Goal: Transaction & Acquisition: Purchase product/service

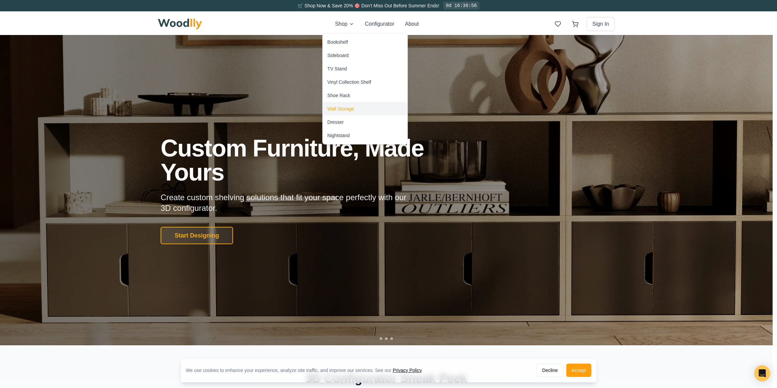
click at [354, 112] on div "Wall Storage" at bounding box center [340, 109] width 27 height 7
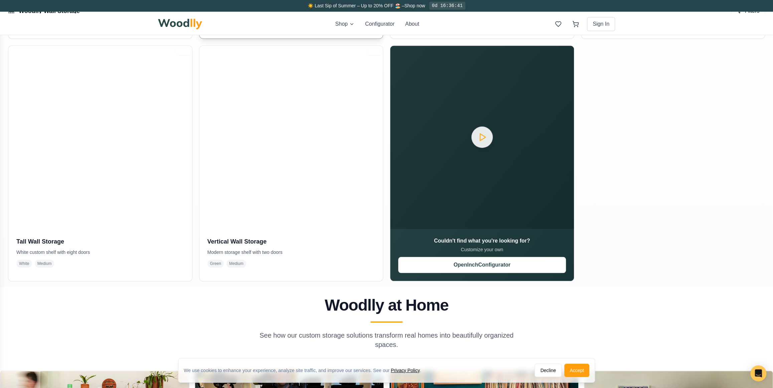
scroll to position [425, 0]
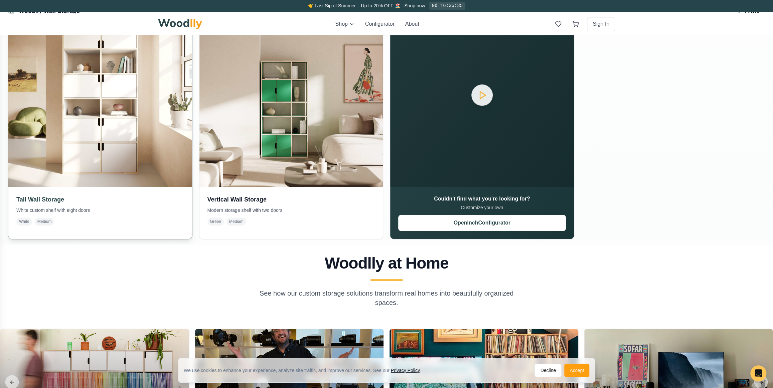
click at [90, 189] on img at bounding box center [100, 95] width 193 height 193
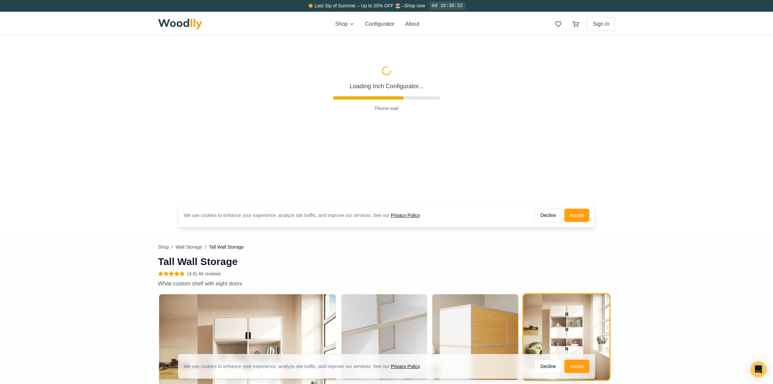
scroll to position [212, 0]
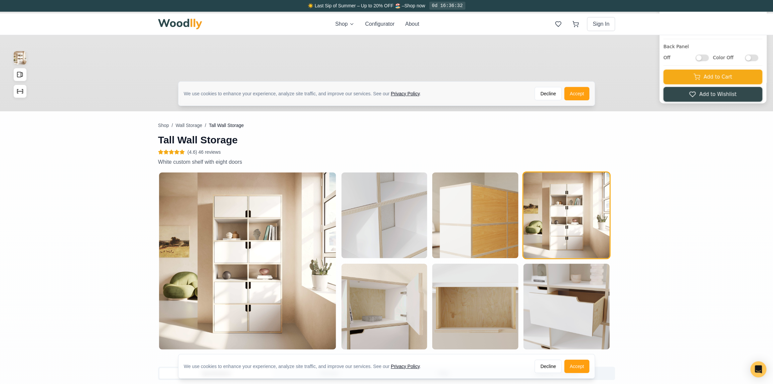
type input "36"
type input "6"
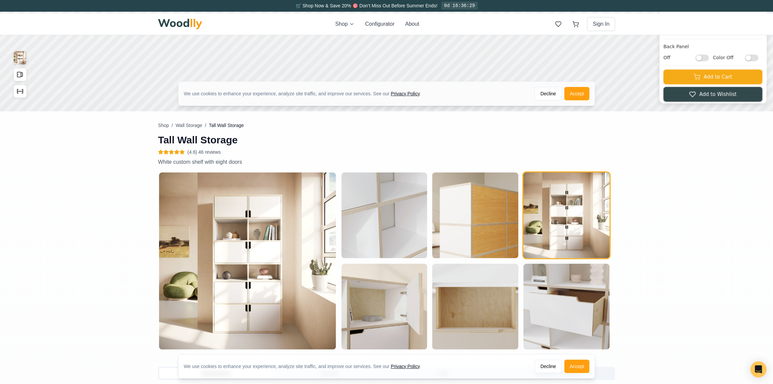
scroll to position [516, 0]
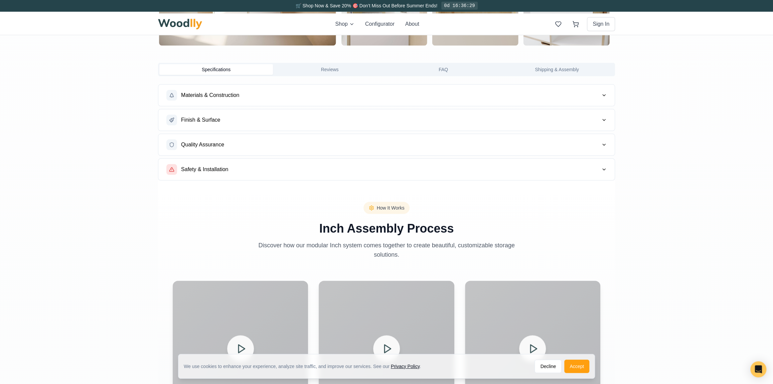
click at [238, 99] on span "Materials & Construction" at bounding box center [210, 95] width 58 height 8
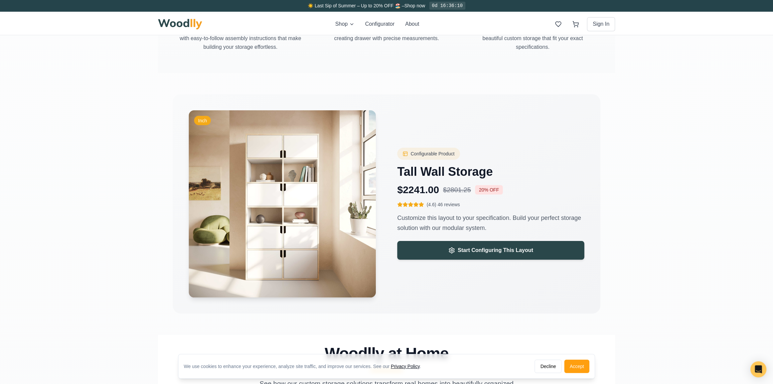
scroll to position [1093, 0]
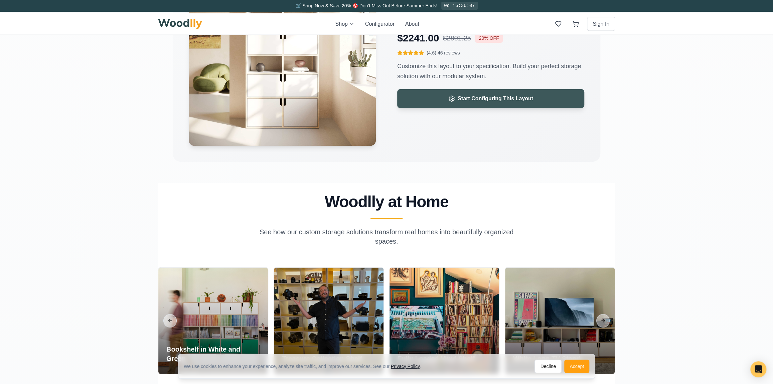
click at [461, 103] on span "Start Configuring This Layout" at bounding box center [495, 99] width 75 height 8
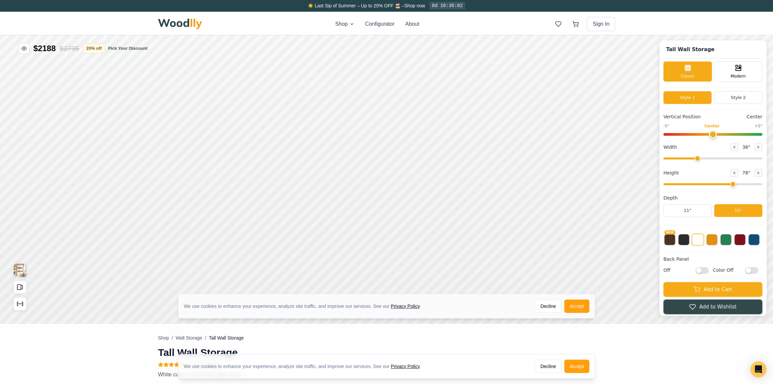
type input "36"
type input "6"
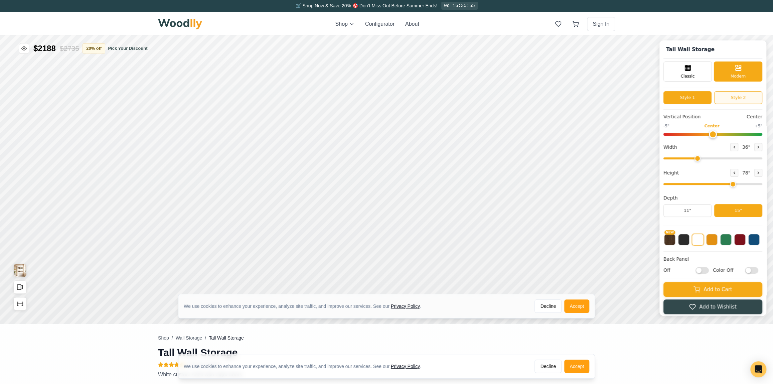
click at [693, 73] on span "Classic" at bounding box center [688, 75] width 14 height 6
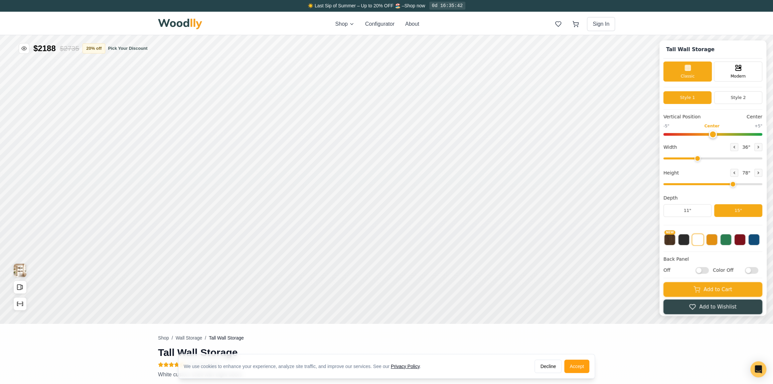
click at [568, 364] on button "Accept" at bounding box center [576, 365] width 25 height 13
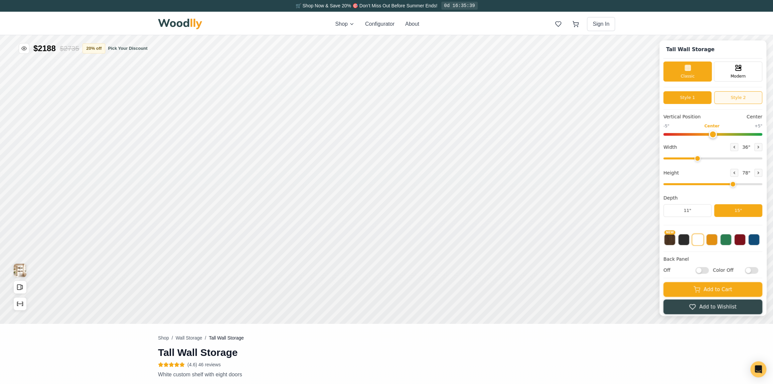
drag, startPoint x: 1492, startPoint y: 424, endPoint x: 1506, endPoint y: 422, distance: 14.5
drag, startPoint x: 1527, startPoint y: 339, endPoint x: 1506, endPoint y: 340, distance: 21.1
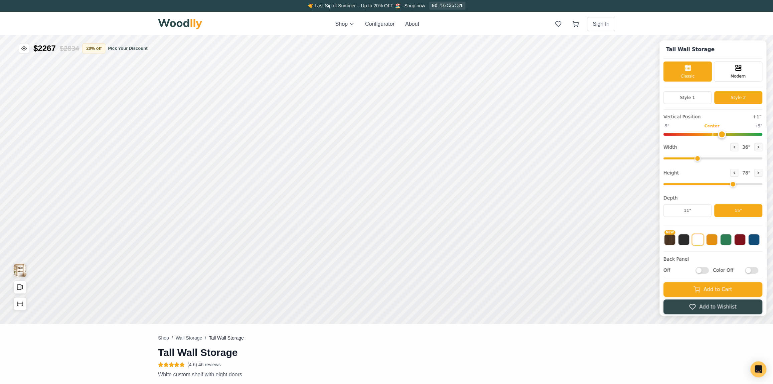
type input "0"
drag, startPoint x: 872, startPoint y: 652, endPoint x: 888, endPoint y: 650, distance: 15.5
type input "49"
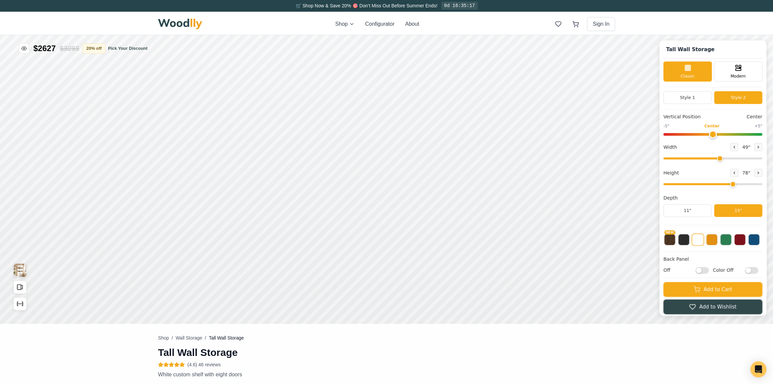
checkbox input "true"
click at [773, 233] on input "Color Off" at bounding box center [768, 230] width 13 height 7
checkbox input "true"
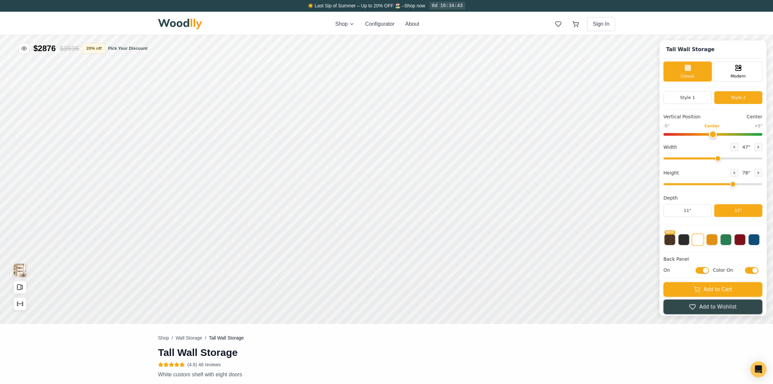
drag, startPoint x: 1459, startPoint y: 524, endPoint x: 1454, endPoint y: 524, distance: 4.3
type input "49"
